Goal: Manage account settings

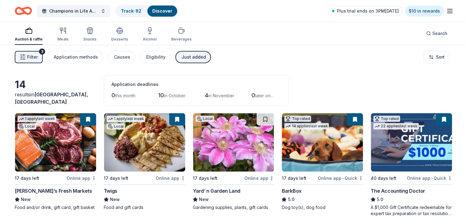
click at [187, 57] on div "Just added" at bounding box center [193, 56] width 25 height 7
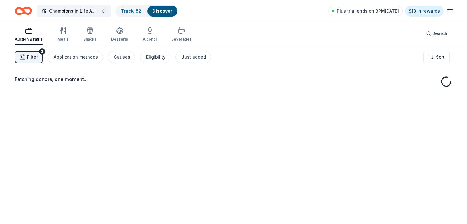
click at [38, 59] on span "Filter" at bounding box center [32, 56] width 11 height 7
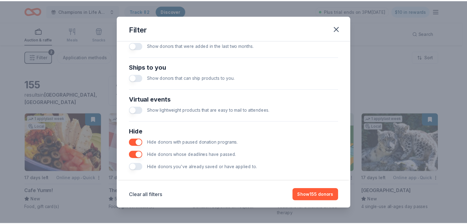
scroll to position [263, 0]
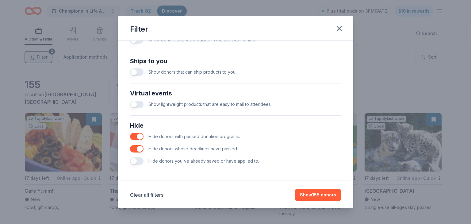
click at [137, 158] on button "button" at bounding box center [137, 160] width 14 height 7
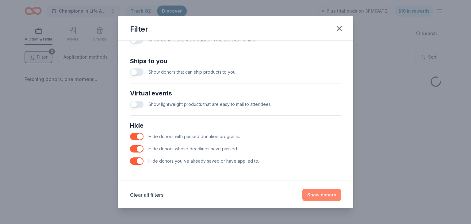
click at [319, 197] on button "Show donors" at bounding box center [322, 195] width 39 height 12
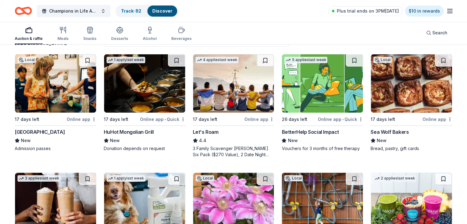
scroll to position [28, 0]
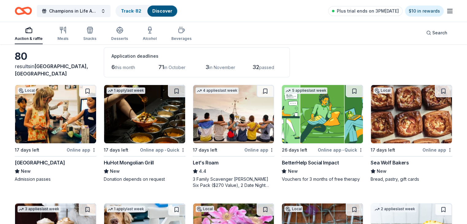
click at [301, 111] on img at bounding box center [322, 114] width 81 height 58
click at [446, 9] on icon "button" at bounding box center [449, 10] width 7 height 7
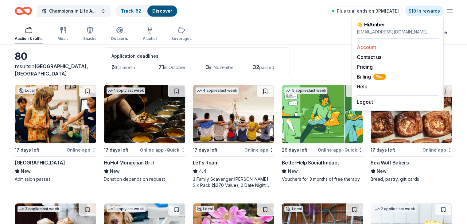
click at [375, 48] on link "Account" at bounding box center [366, 47] width 19 height 6
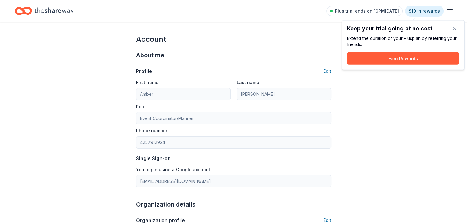
click at [446, 10] on icon "button" at bounding box center [449, 10] width 7 height 7
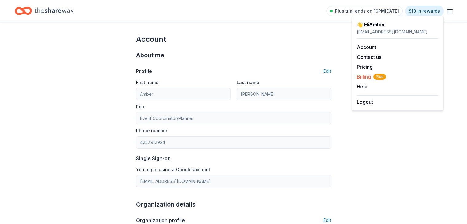
click at [365, 75] on span "Billing Plus" at bounding box center [371, 76] width 29 height 7
